Goal: Task Accomplishment & Management: Use online tool/utility

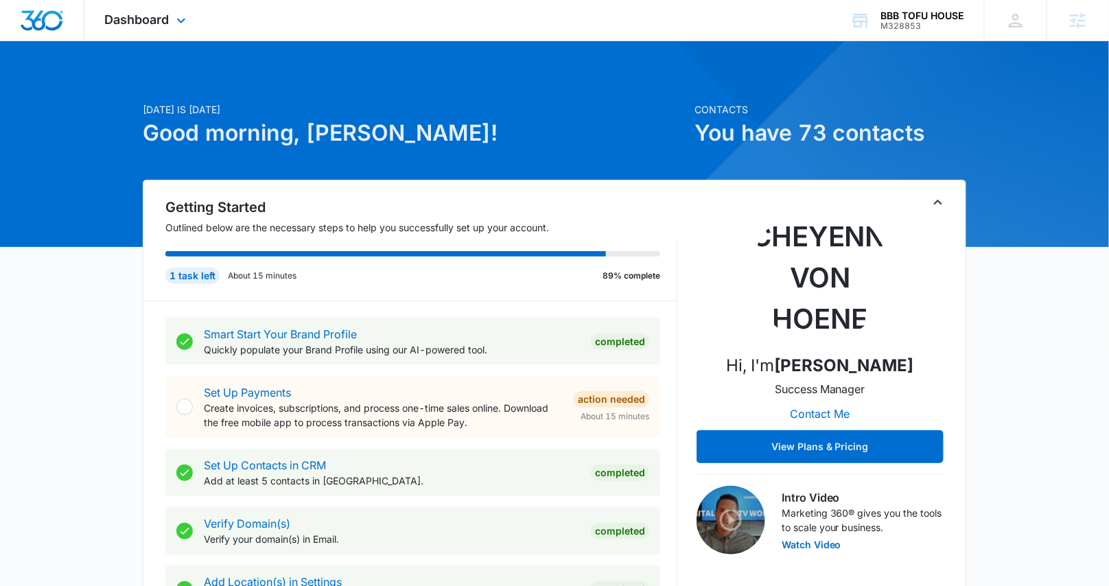
click at [172, 28] on div "Dashboard Apps Reputation Websites Forms CRM Email Social Content Ads Intellige…" at bounding box center [147, 20] width 126 height 40
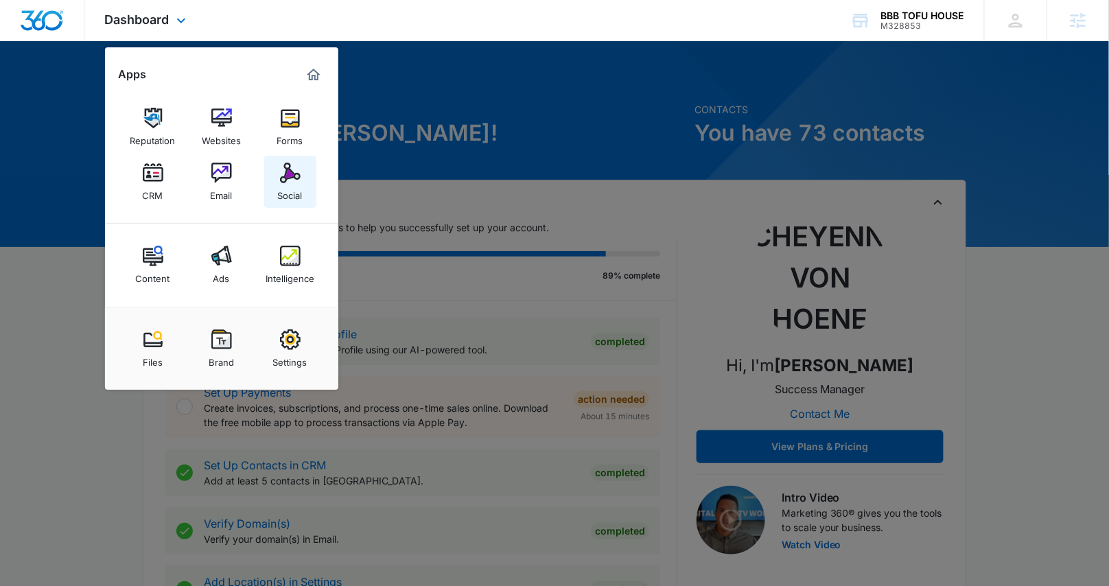
click at [287, 184] on div "Social" at bounding box center [290, 192] width 25 height 18
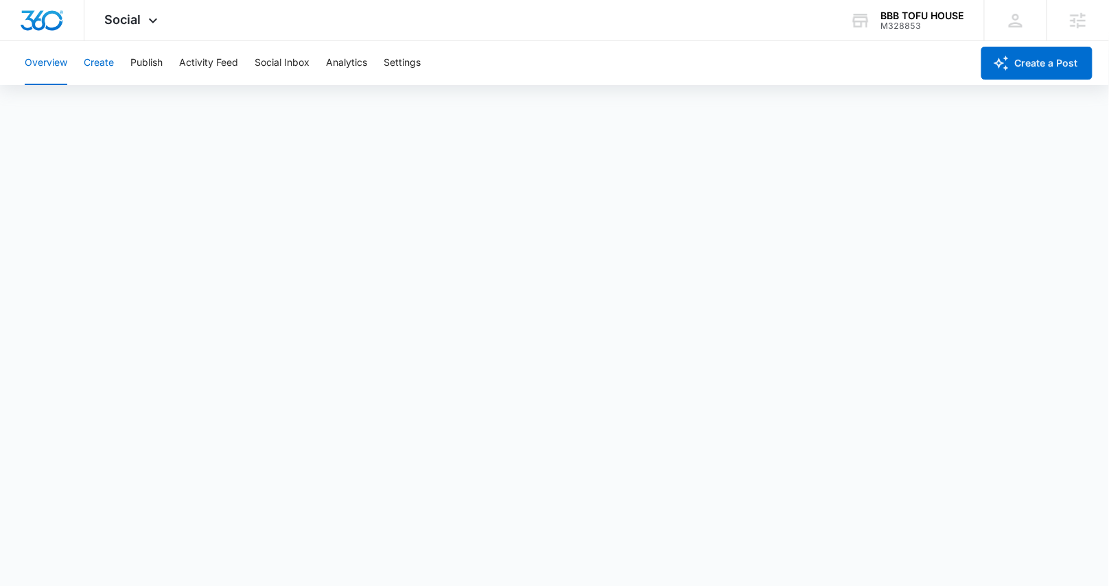
click at [89, 69] on button "Create" at bounding box center [99, 63] width 30 height 44
click at [153, 69] on button "Publish" at bounding box center [146, 63] width 32 height 44
click at [117, 108] on button "Schedules" at bounding box center [105, 105] width 47 height 38
click at [113, 60] on button "Create" at bounding box center [99, 63] width 30 height 44
click at [128, 19] on span "Social" at bounding box center [123, 19] width 36 height 14
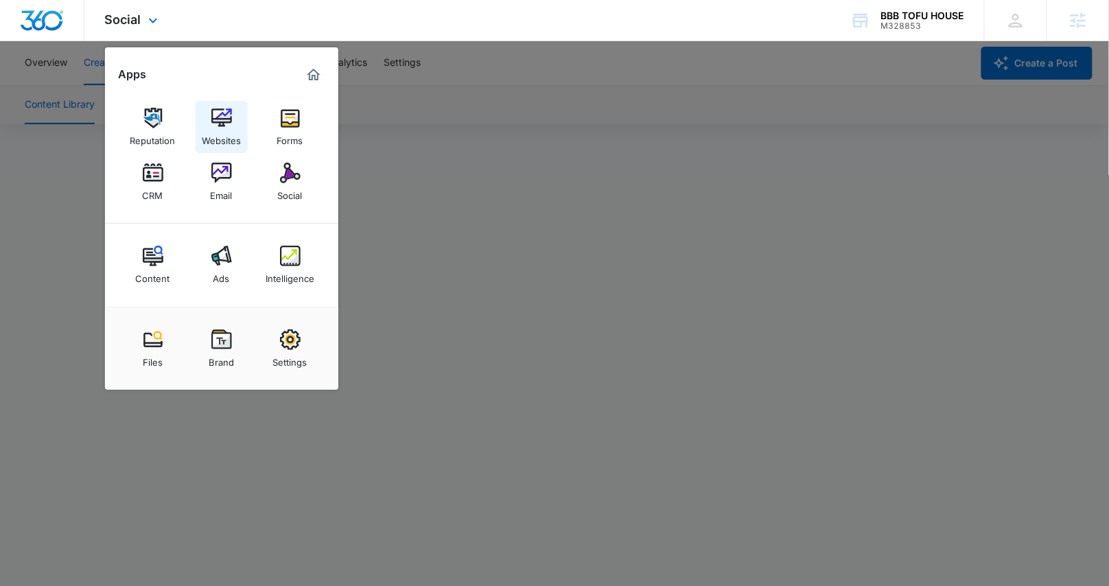
click at [224, 135] on div "Websites" at bounding box center [221, 137] width 39 height 18
